Goal: Use online tool/utility: Utilize a website feature to perform a specific function

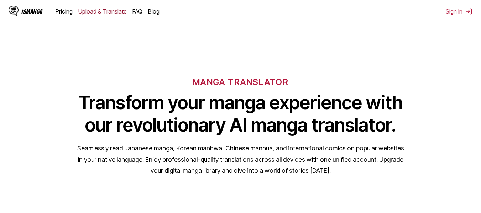
click at [95, 11] on link "Upload & Translate" at bounding box center [102, 11] width 48 height 7
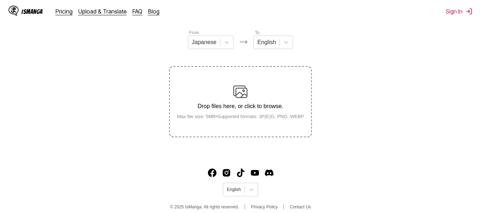
scroll to position [85, 0]
click at [215, 106] on p "Drop files here, or click to browse." at bounding box center [240, 105] width 138 height 6
click at [0, 0] on input "Drop files here, or click to browse. Max file size: 5MB • Supported formats: JP…" at bounding box center [0, 0] width 0 height 0
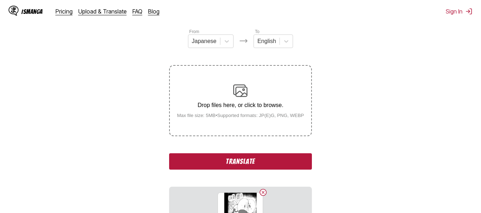
click at [250, 158] on button "Translate" at bounding box center [240, 161] width 142 height 16
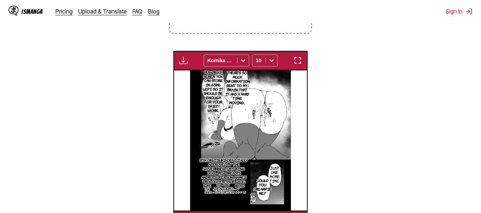
scroll to position [172, 0]
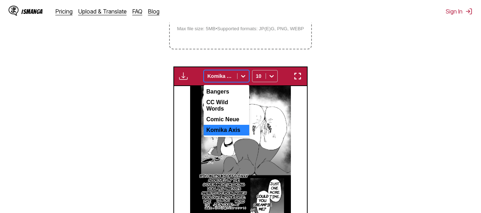
click at [233, 73] on div "Komika Axis" at bounding box center [220, 76] width 33 height 10
click at [230, 106] on div "CC Wild Words" at bounding box center [226, 105] width 46 height 17
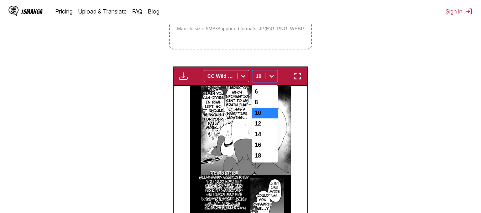
click at [269, 76] on icon at bounding box center [271, 76] width 7 height 7
click at [265, 92] on div "6" at bounding box center [265, 91] width 26 height 11
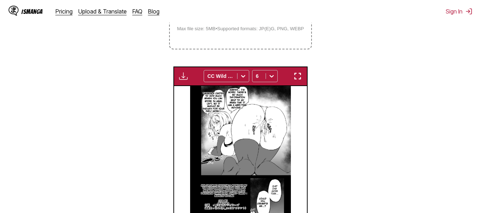
click at [182, 75] on img "button" at bounding box center [183, 76] width 9 height 9
click at [271, 126] on img at bounding box center [240, 156] width 101 height 140
click at [368, 114] on section "From Japanese To English Drop files here, or click to browse. Max file size: 5M…" at bounding box center [240, 93] width 469 height 304
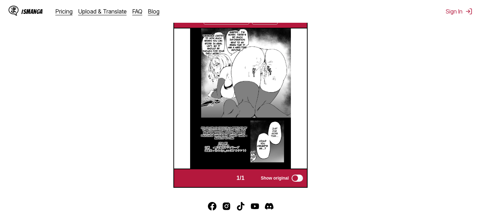
scroll to position [229, 0]
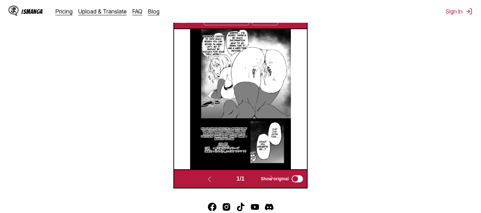
click at [229, 133] on p "8th Okutsuki officially approved by the government! Milking Doll Big Breasts an…" at bounding box center [224, 134] width 52 height 16
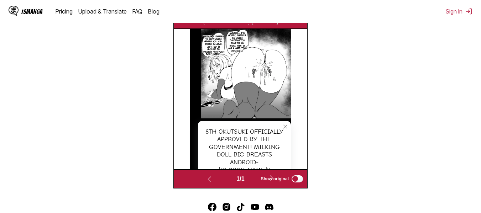
drag, startPoint x: 241, startPoint y: 139, endPoint x: 234, endPoint y: 139, distance: 7.1
click at [234, 139] on div "8th Okutsuki officially approved by the government! Milking Doll Big Breasts an…" at bounding box center [244, 162] width 93 height 83
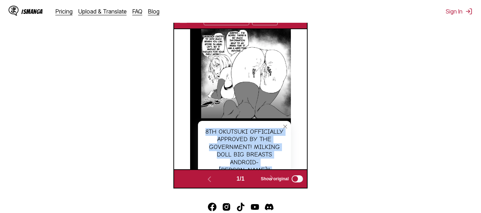
click at [234, 139] on div "8th Okutsuki officially approved by the government! Milking Doll Big Breasts an…" at bounding box center [244, 162] width 93 height 83
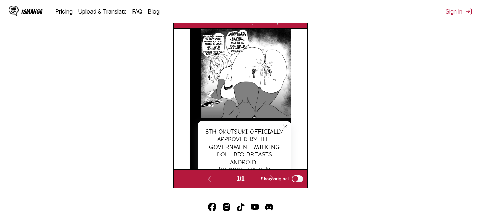
drag, startPoint x: 234, startPoint y: 139, endPoint x: 374, endPoint y: 178, distance: 146.0
click at [374, 178] on section "From Japanese To English Drop files here, or click to browse. Max file size: 5M…" at bounding box center [240, 36] width 469 height 304
click at [286, 126] on icon "close-tooltip" at bounding box center [284, 126] width 5 height 5
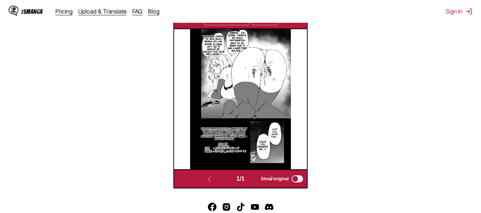
click at [361, 83] on section "From Japanese To English Drop files here, or click to browse. Max file size: 5M…" at bounding box center [240, 36] width 469 height 304
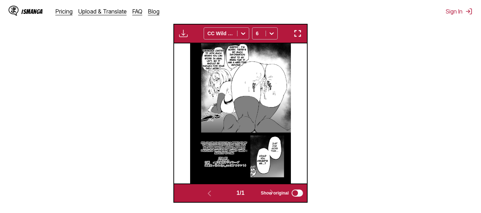
click at [183, 35] on img "button" at bounding box center [183, 33] width 9 height 9
click at [354, 69] on section "From Japanese To English Drop files here, or click to browse. Max file size: 5M…" at bounding box center [240, 51] width 469 height 304
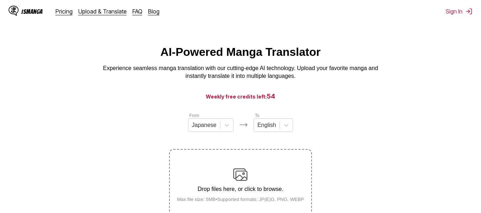
scroll to position [0, 0]
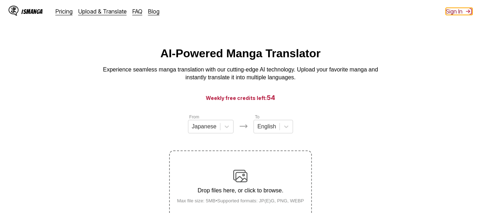
click at [464, 11] on button "Sign In" at bounding box center [458, 11] width 27 height 7
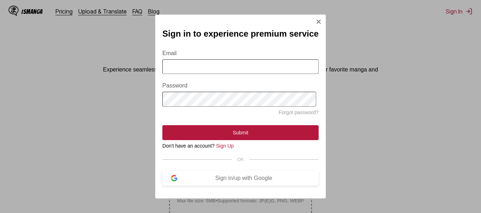
click at [318, 20] on img "Sign In Modal" at bounding box center [319, 22] width 6 height 6
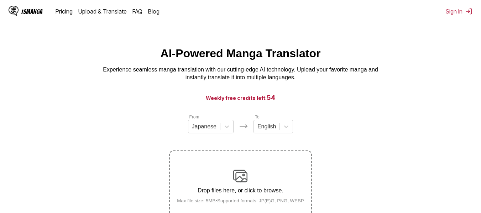
drag, startPoint x: 456, startPoint y: 12, endPoint x: 463, endPoint y: 28, distance: 18.0
click at [451, 12] on button "Sign In" at bounding box center [458, 11] width 27 height 7
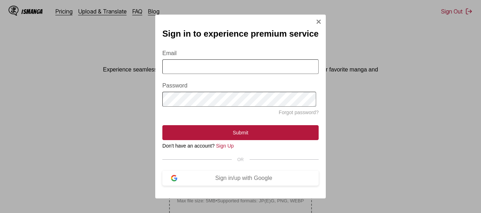
click at [316, 19] on img "Sign In Modal" at bounding box center [319, 22] width 6 height 6
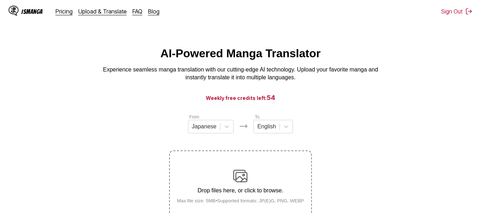
click at [403, 72] on div "AI-Powered Manga Translator Experience seamless manga translation with our cutt…" at bounding box center [240, 64] width 469 height 35
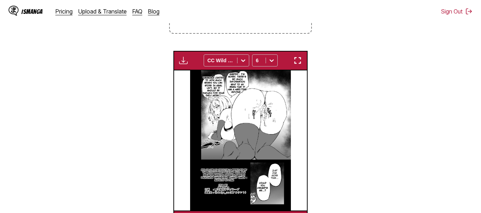
scroll to position [172, 0]
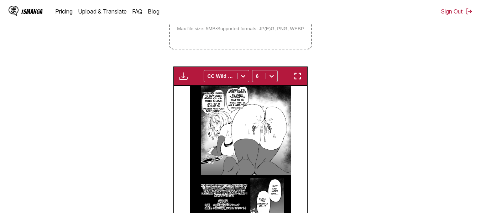
click at [181, 75] on img "button" at bounding box center [183, 76] width 9 height 9
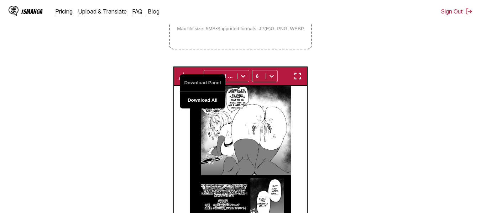
click at [191, 99] on button "Download All" at bounding box center [203, 99] width 46 height 17
click at [360, 116] on section "From Japanese To English Drop files here, or click to browse. Max file size: 5M…" at bounding box center [240, 93] width 469 height 304
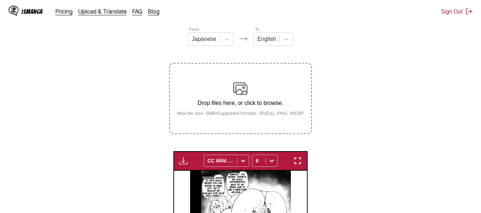
scroll to position [30, 0]
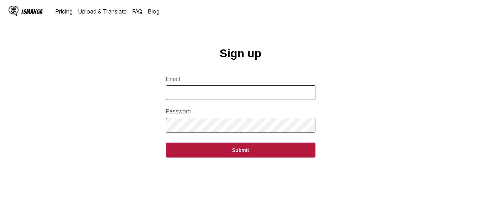
click at [249, 97] on input "Email" at bounding box center [240, 92] width 149 height 15
type input "**********"
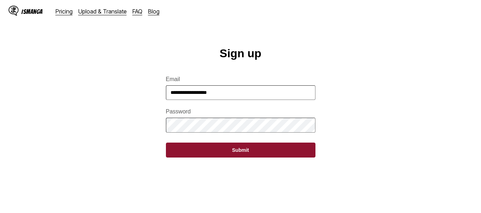
click at [234, 157] on button "Submit" at bounding box center [240, 150] width 149 height 15
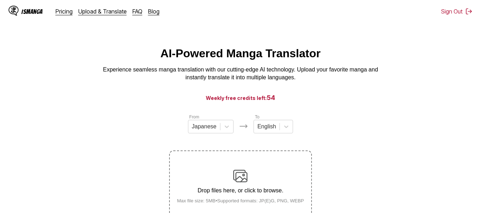
click at [386, 117] on section "From Japanese To English Drop files here, or click to browse. Max file size: 5M…" at bounding box center [240, 167] width 469 height 108
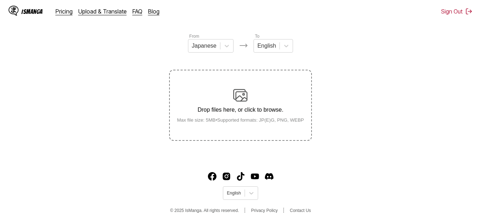
scroll to position [92, 0]
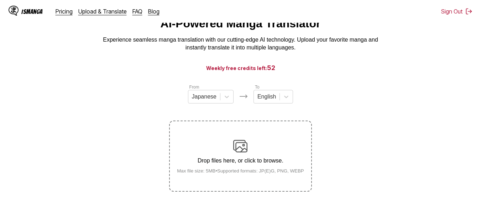
click at [253, 162] on p "Drop files here, or click to browse." at bounding box center [240, 161] width 138 height 6
click at [0, 0] on input "Drop files here, or click to browse. Max file size: 5MB • Supported formats: JP…" at bounding box center [0, 0] width 0 height 0
click at [347, 131] on section "From Japanese To English Drop files here, or click to browse. Max file size: 5M…" at bounding box center [240, 192] width 469 height 216
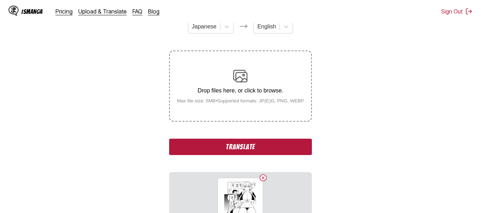
scroll to position [101, 0]
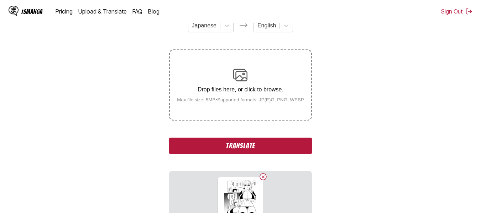
click at [245, 149] on button "Translate" at bounding box center [240, 146] width 142 height 16
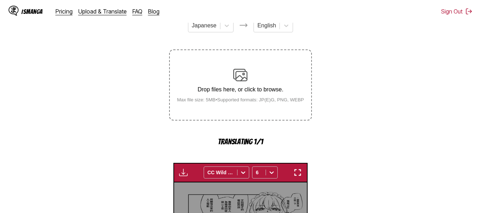
scroll to position [236, 0]
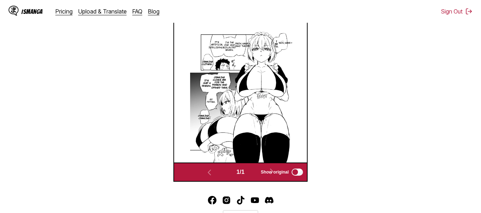
click at [392, 70] on section "From Japanese To English Drop files here, or click to browse. Max file size: 5M…" at bounding box center [240, 30] width 469 height 304
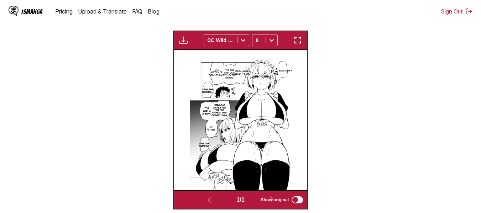
scroll to position [207, 0]
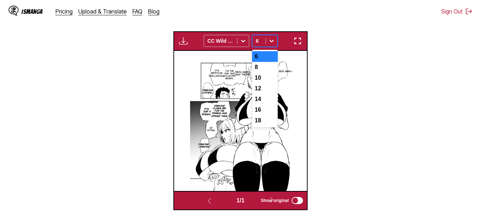
click at [261, 40] on div at bounding box center [259, 40] width 6 height 7
click at [265, 59] on div "6" at bounding box center [265, 56] width 26 height 11
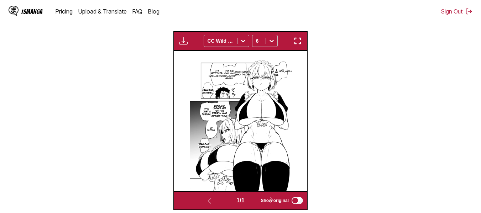
click at [155, 60] on section "From Japanese To English Drop files here, or click to browse. Max file size: 5M…" at bounding box center [240, 58] width 469 height 304
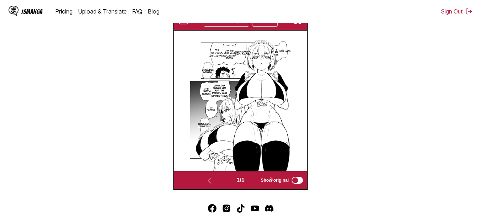
scroll to position [213, 0]
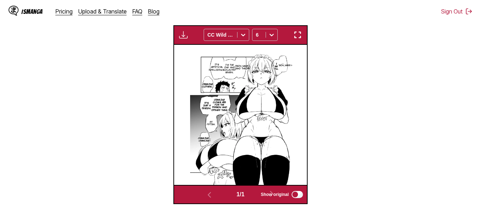
click at [185, 35] on img "button" at bounding box center [183, 35] width 9 height 9
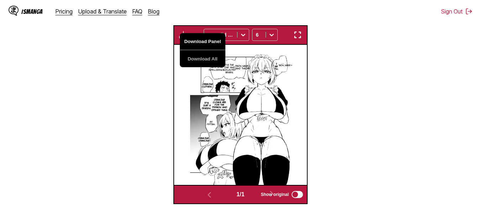
click at [191, 44] on button "Download Panel" at bounding box center [203, 41] width 46 height 17
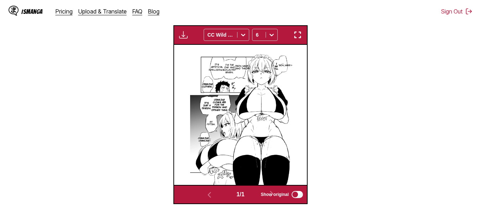
click at [139, 47] on section "From Japanese To English Drop files here, or click to browse. Max file size: 5M…" at bounding box center [240, 52] width 469 height 304
click at [147, 56] on section "From Japanese To English Drop files here, or click to browse. Max file size: 5M…" at bounding box center [240, 52] width 469 height 304
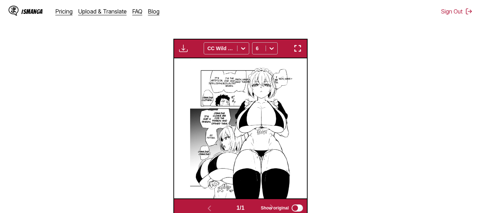
scroll to position [199, 0]
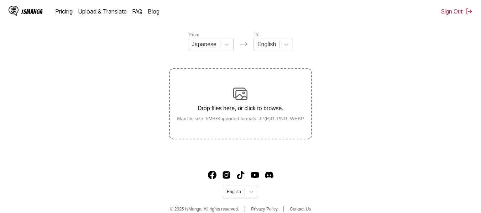
scroll to position [92, 0]
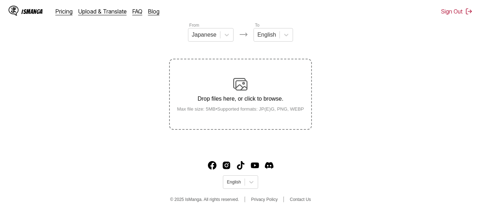
click at [227, 100] on p "Drop files here, or click to browse." at bounding box center [240, 99] width 138 height 6
click at [0, 0] on input "Drop files here, or click to browse. Max file size: 5MB • Supported formats: JP…" at bounding box center [0, 0] width 0 height 0
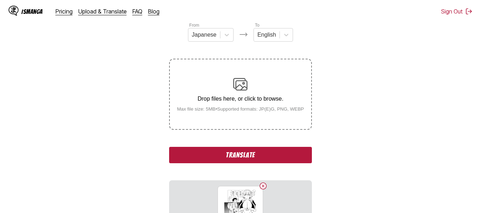
click at [369, 107] on section "From Japanese To English Drop files here, or click to browse. Max file size: 5M…" at bounding box center [240, 130] width 469 height 216
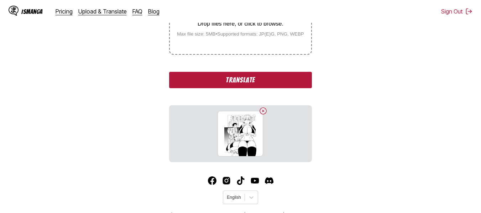
scroll to position [183, 0]
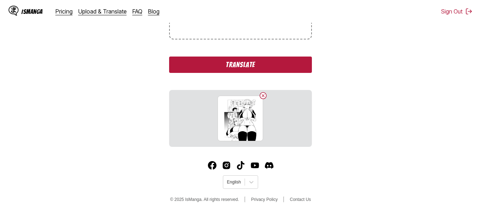
click at [248, 64] on button "Translate" at bounding box center [240, 65] width 142 height 16
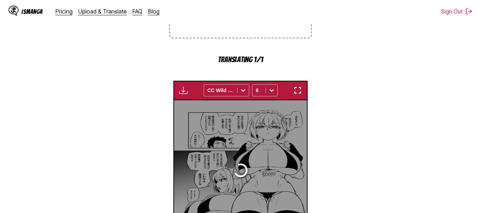
scroll to position [236, 0]
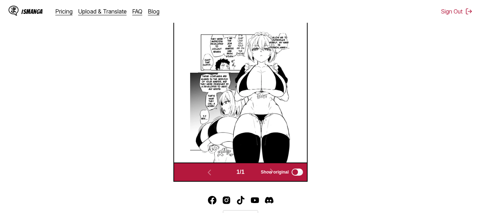
click at [138, 46] on section "From Japanese To English Drop files here, or click to browse. Max file size: 5M…" at bounding box center [240, 30] width 469 height 304
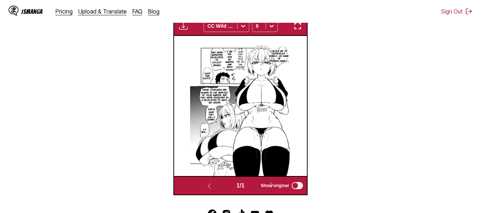
scroll to position [222, 0]
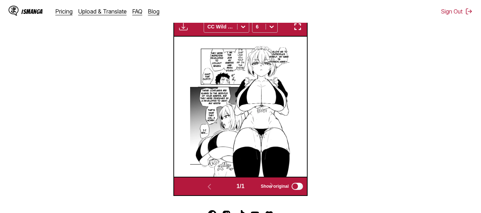
click at [185, 28] on img "button" at bounding box center [183, 26] width 9 height 9
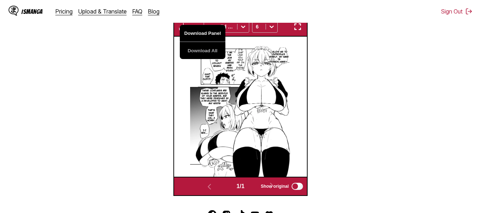
click at [189, 33] on button "Download Panel" at bounding box center [203, 33] width 46 height 17
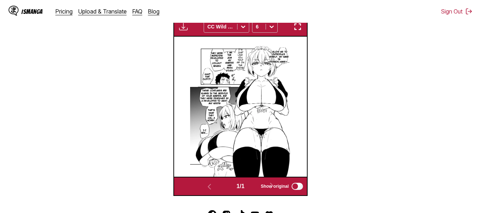
click at [125, 59] on section "From Japanese To English Drop files here, or click to browse. Max file size: 5M…" at bounding box center [240, 44] width 469 height 304
click at [332, 70] on section "From Japanese To English Drop files here, or click to browse. Max file size: 5M…" at bounding box center [240, 44] width 469 height 304
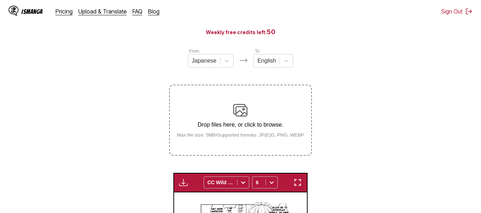
scroll to position [65, 0]
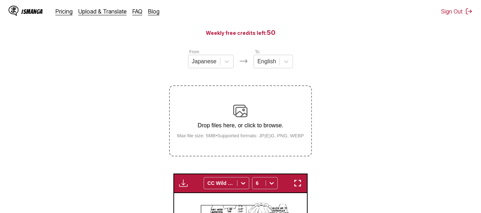
click at [255, 126] on p "Drop files here, or click to browse." at bounding box center [240, 125] width 138 height 6
click at [0, 0] on input "Drop files here, or click to browse. Max file size: 5MB • Supported formats: JP…" at bounding box center [0, 0] width 0 height 0
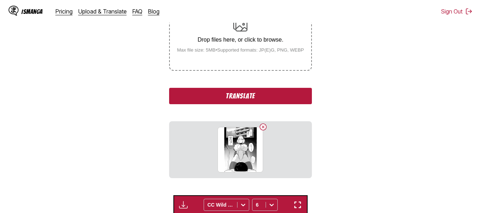
scroll to position [150, 0]
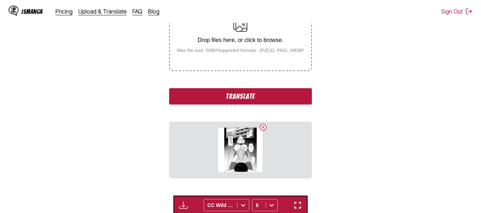
click at [248, 101] on button "Translate" at bounding box center [240, 96] width 142 height 16
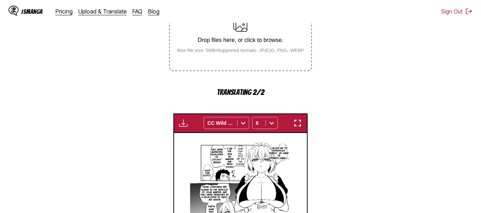
click at [353, 95] on section "From Japanese To English Drop files here, or click to browse. Max file size: 5M…" at bounding box center [240, 127] width 469 height 329
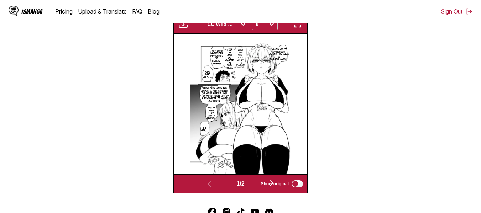
scroll to position [215, 0]
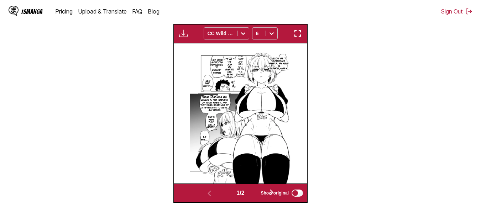
click at [274, 192] on span "Show original" at bounding box center [274, 193] width 28 height 5
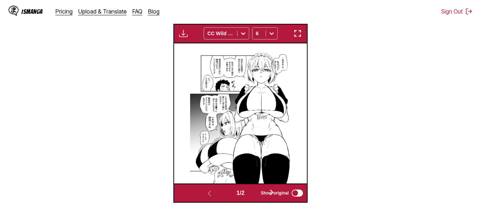
click at [273, 192] on span "Show original" at bounding box center [274, 193] width 28 height 5
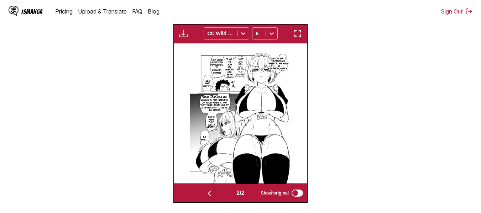
scroll to position [0, 133]
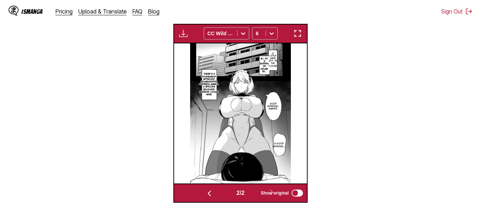
click at [183, 32] on img "button" at bounding box center [183, 33] width 9 height 9
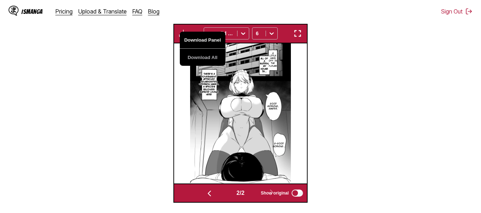
click at [192, 41] on button "Download Panel" at bounding box center [203, 40] width 46 height 17
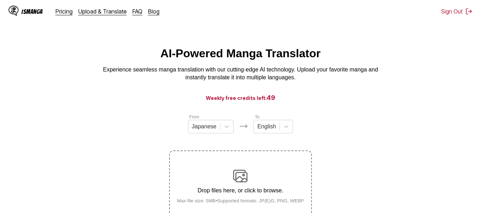
scroll to position [92, 0]
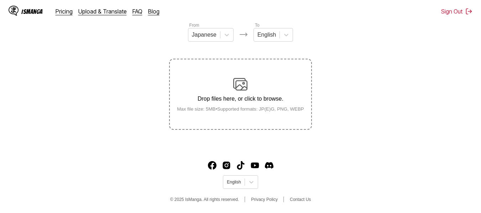
click at [259, 99] on p "Drop files here, or click to browse." at bounding box center [240, 99] width 138 height 6
click at [0, 0] on input "Drop files here, or click to browse. Max file size: 5MB • Supported formats: JP…" at bounding box center [0, 0] width 0 height 0
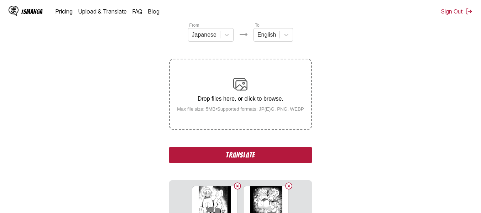
click at [249, 152] on button "Translate" at bounding box center [240, 155] width 142 height 16
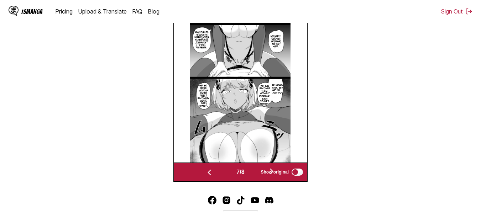
scroll to position [0, 930]
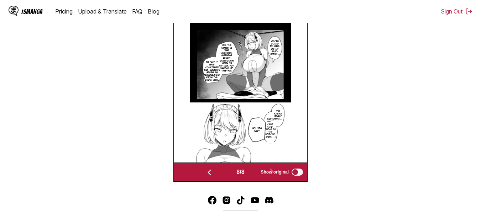
click at [149, 87] on section "From Japanese To English Drop files here, or click to browse. Max file size: 5M…" at bounding box center [240, 30] width 469 height 304
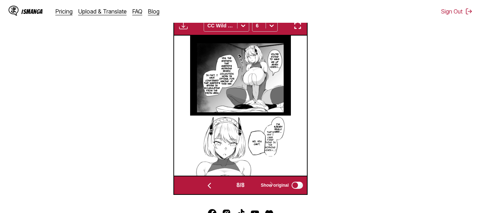
scroll to position [222, 0]
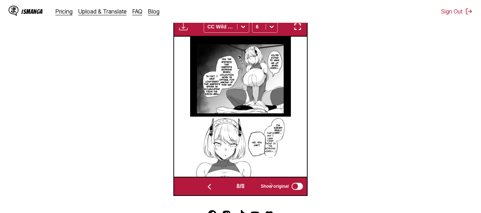
click at [181, 28] on img "button" at bounding box center [183, 26] width 9 height 9
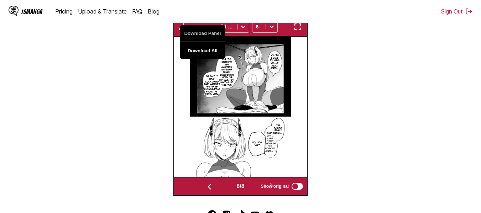
click at [196, 53] on button "Download All" at bounding box center [203, 50] width 46 height 17
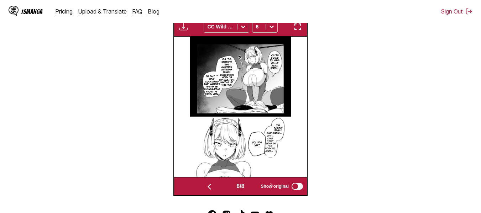
click at [319, 30] on section "From Japanese To English Drop files here, or click to browse. Max file size: 5M…" at bounding box center [240, 44] width 469 height 304
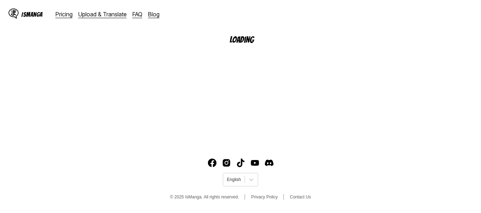
scroll to position [92, 0]
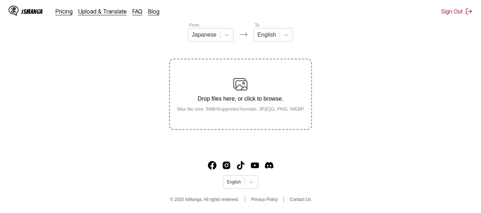
click at [318, 91] on section "From Japanese To English Drop files here, or click to browse. Max file size: 5M…" at bounding box center [240, 76] width 469 height 108
click at [243, 91] on img at bounding box center [240, 84] width 14 height 14
click at [0, 0] on input "Drop files here, or click to browse. Max file size: 5MB • Supported formats: JP…" at bounding box center [0, 0] width 0 height 0
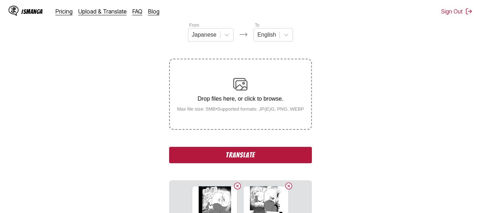
click at [252, 152] on button "Translate" at bounding box center [240, 155] width 142 height 16
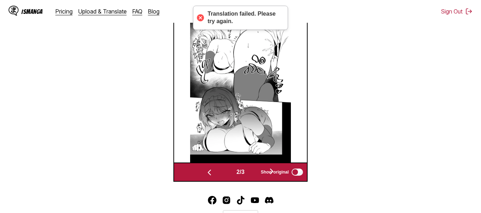
scroll to position [0, 0]
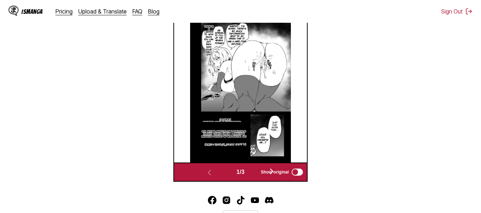
click at [150, 40] on section "From Japanese To English Drop files here, or click to browse. Max file size: 5M…" at bounding box center [240, 30] width 469 height 304
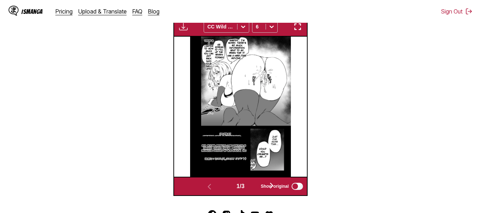
click at [184, 28] on img "button" at bounding box center [183, 26] width 9 height 9
click at [0, 0] on button "Download Panel" at bounding box center [0, 0] width 0 height 0
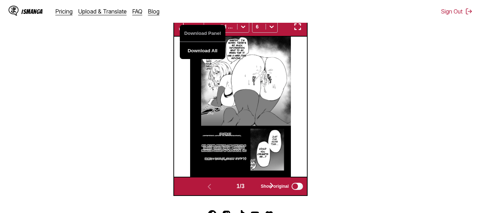
click at [189, 51] on button "Download All" at bounding box center [203, 50] width 46 height 17
click at [136, 55] on section "From Japanese To English Drop files here, or click to browse. Max file size: 5M…" at bounding box center [240, 44] width 469 height 304
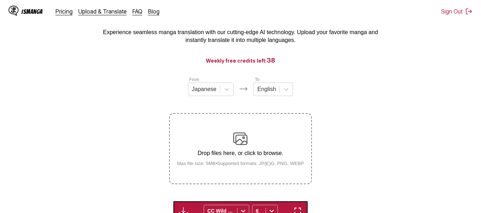
scroll to position [37, 0]
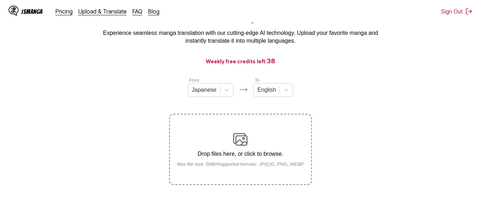
click at [234, 167] on small "Max file size: 5MB • Supported formats: JP(E)G, PNG, WEBP" at bounding box center [240, 164] width 138 height 5
click at [0, 0] on input "Drop files here, or click to browse. Max file size: 5MB • Supported formats: JP…" at bounding box center [0, 0] width 0 height 0
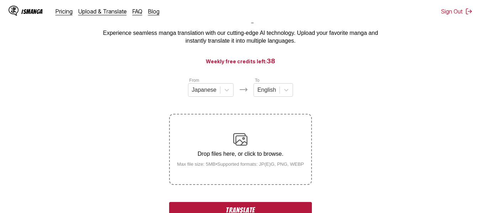
click at [374, 129] on section "From Japanese To English Drop files here, or click to browse. Max file size: 5M…" at bounding box center [240, 185] width 469 height 216
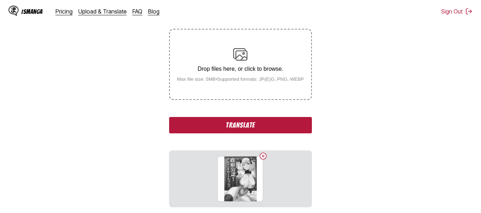
scroll to position [183, 0]
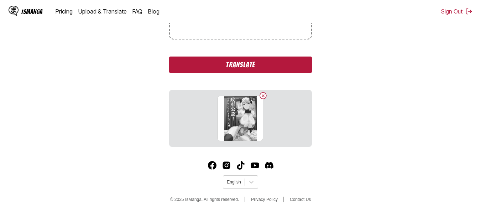
click at [242, 64] on button "Translate" at bounding box center [240, 65] width 142 height 16
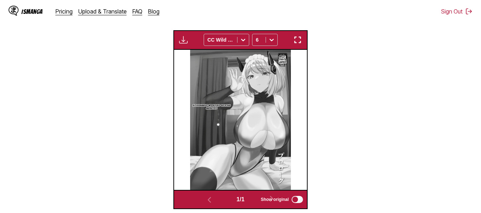
scroll to position [207, 0]
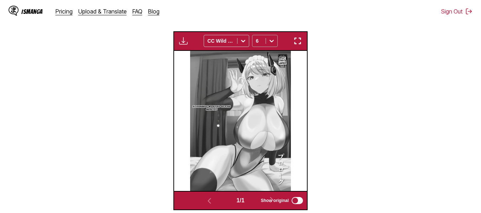
click at [260, 44] on div at bounding box center [259, 40] width 6 height 7
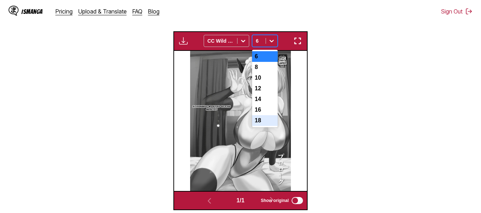
click at [267, 126] on div "18" at bounding box center [265, 120] width 26 height 11
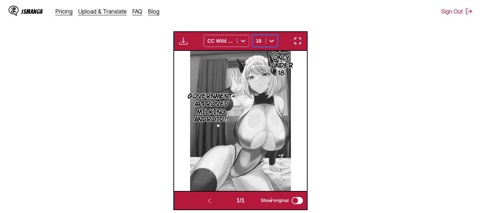
click at [266, 40] on div at bounding box center [271, 40] width 11 height 11
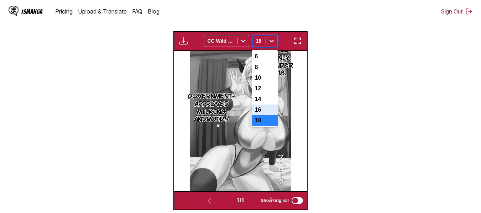
click at [270, 115] on div "16" at bounding box center [265, 110] width 26 height 11
click at [259, 40] on div at bounding box center [259, 40] width 6 height 7
click at [262, 103] on div "14" at bounding box center [265, 99] width 26 height 11
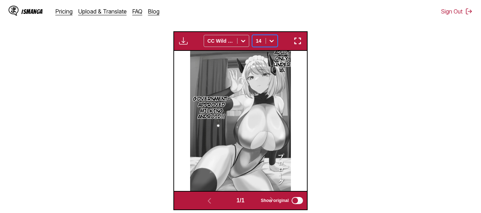
click at [184, 42] on img "button" at bounding box center [183, 41] width 9 height 9
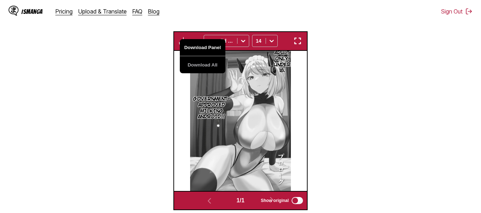
click at [192, 50] on button "Download Panel" at bounding box center [203, 47] width 46 height 17
click at [340, 52] on section "From Japanese To English Drop files here, or click to browse. Max file size: 5M…" at bounding box center [240, 58] width 469 height 304
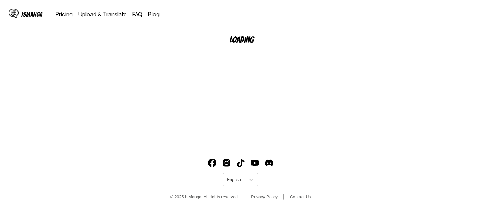
scroll to position [92, 0]
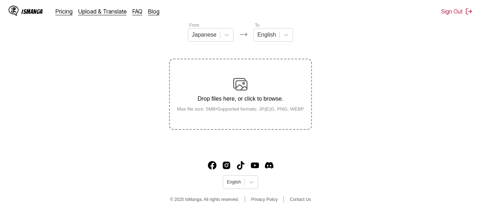
click at [390, 63] on section "From Japanese To English Drop files here, or click to browse. Max file size: 5M…" at bounding box center [240, 76] width 469 height 108
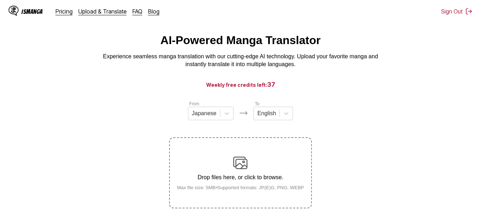
scroll to position [14, 0]
